Goal: Task Accomplishment & Management: Complete application form

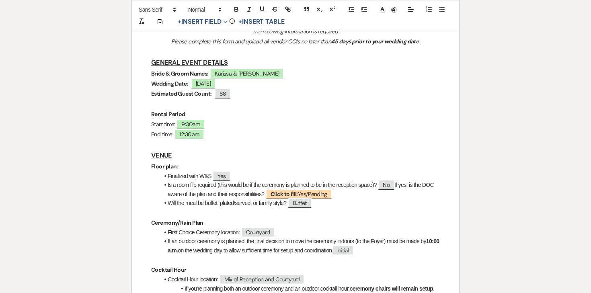
scroll to position [128, 0]
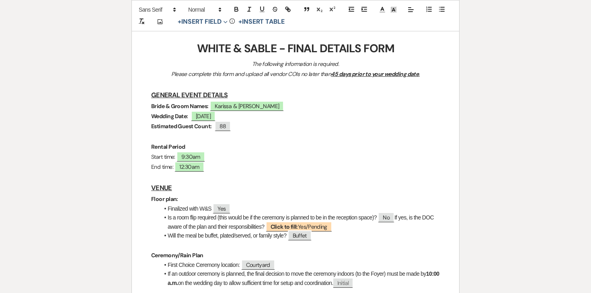
click at [178, 127] on strong "Estimated Guest Count:" at bounding box center [181, 126] width 61 height 7
drag, startPoint x: 178, startPoint y: 127, endPoint x: 146, endPoint y: 127, distance: 33.0
click at [202, 127] on span "88" at bounding box center [196, 126] width 16 height 10
select select "Number"
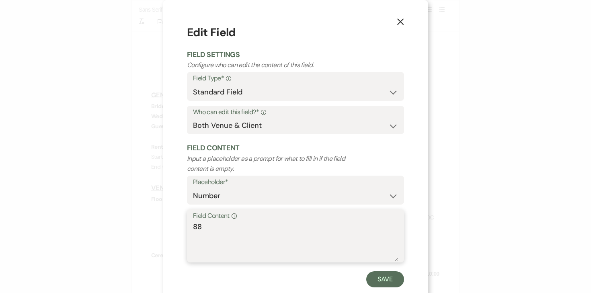
click at [221, 235] on textarea "88" at bounding box center [295, 241] width 205 height 40
type textarea "87"
click at [377, 284] on button "Save" at bounding box center [385, 279] width 38 height 16
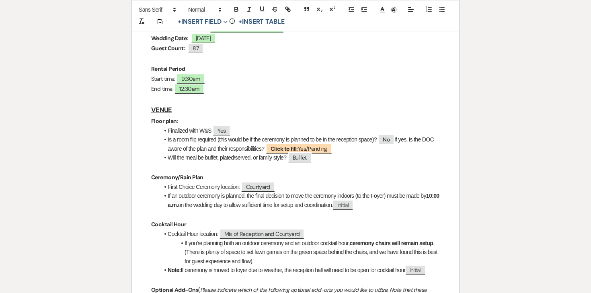
scroll to position [210, 0]
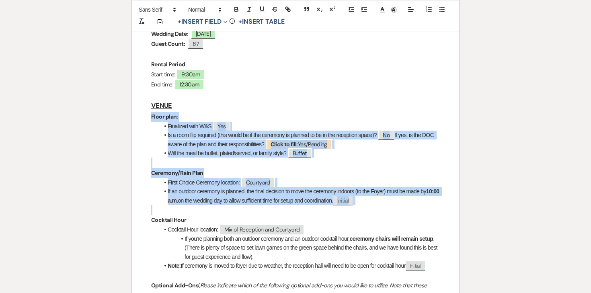
drag, startPoint x: 148, startPoint y: 117, endPoint x: 386, endPoint y: 206, distance: 253.4
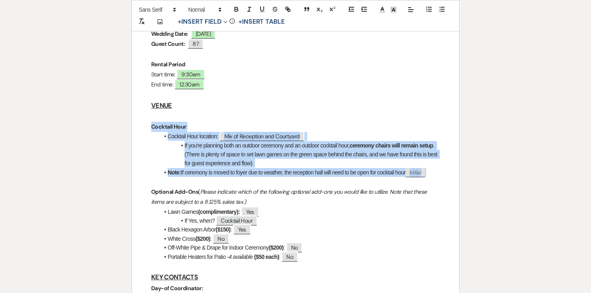
drag, startPoint x: 142, startPoint y: 126, endPoint x: 476, endPoint y: 167, distance: 337.4
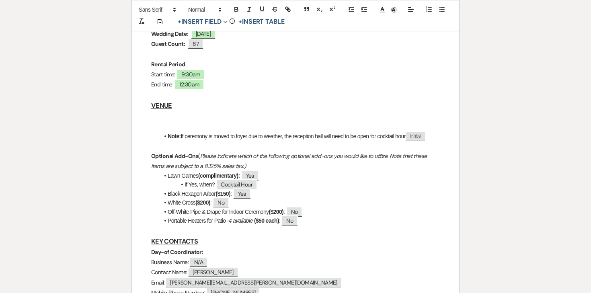
click at [192, 104] on h3 "VENUE" at bounding box center [295, 106] width 289 height 12
click at [177, 134] on strong "Note:" at bounding box center [174, 136] width 13 height 6
drag, startPoint x: 166, startPoint y: 121, endPoint x: 200, endPoint y: 120, distance: 33.8
click at [307, 219] on li "Portable Heaters for Patio - 4 available ($50 each) : ﻿ No ﻿" at bounding box center [299, 220] width 281 height 9
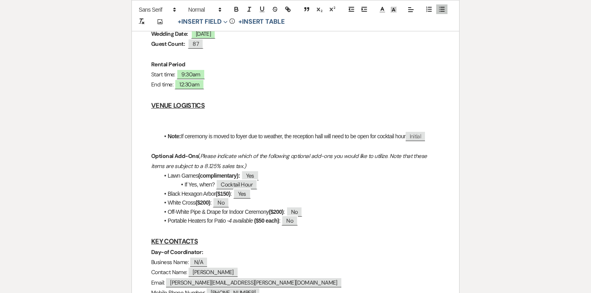
drag, startPoint x: 313, startPoint y: 223, endPoint x: 143, endPoint y: 122, distance: 198.3
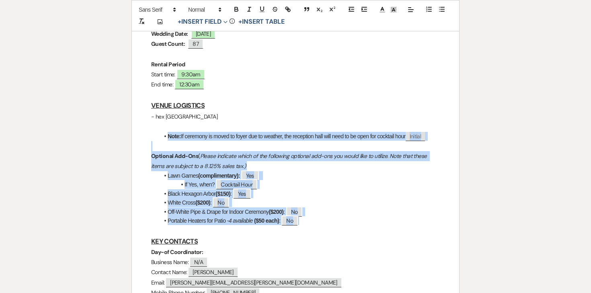
drag, startPoint x: 156, startPoint y: 137, endPoint x: 306, endPoint y: 219, distance: 170.9
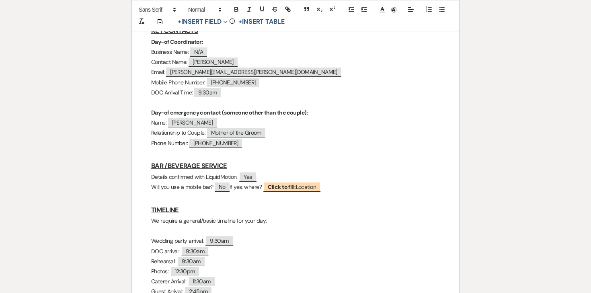
scroll to position [329, 0]
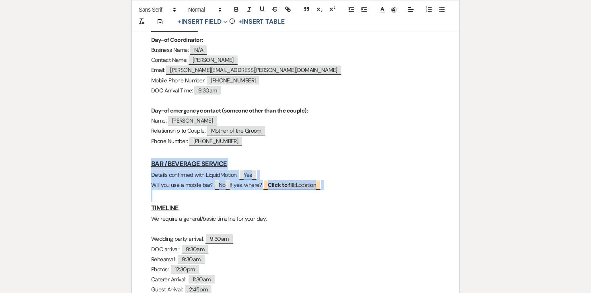
drag, startPoint x: 148, startPoint y: 164, endPoint x: 363, endPoint y: 194, distance: 216.4
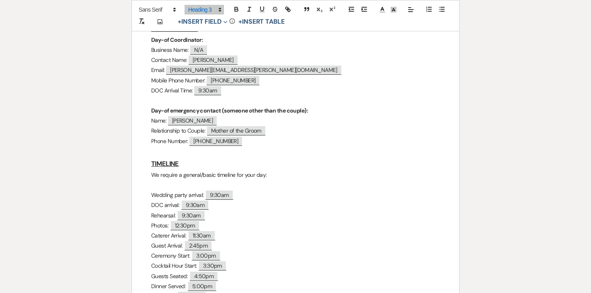
click at [235, 175] on p "We require a general/basic timeline for your day:" at bounding box center [295, 175] width 289 height 10
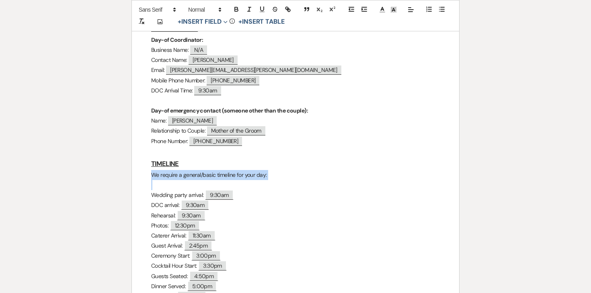
click at [235, 175] on p "We require a general/basic timeline for your day:" at bounding box center [295, 175] width 289 height 10
